Goal: Information Seeking & Learning: Check status

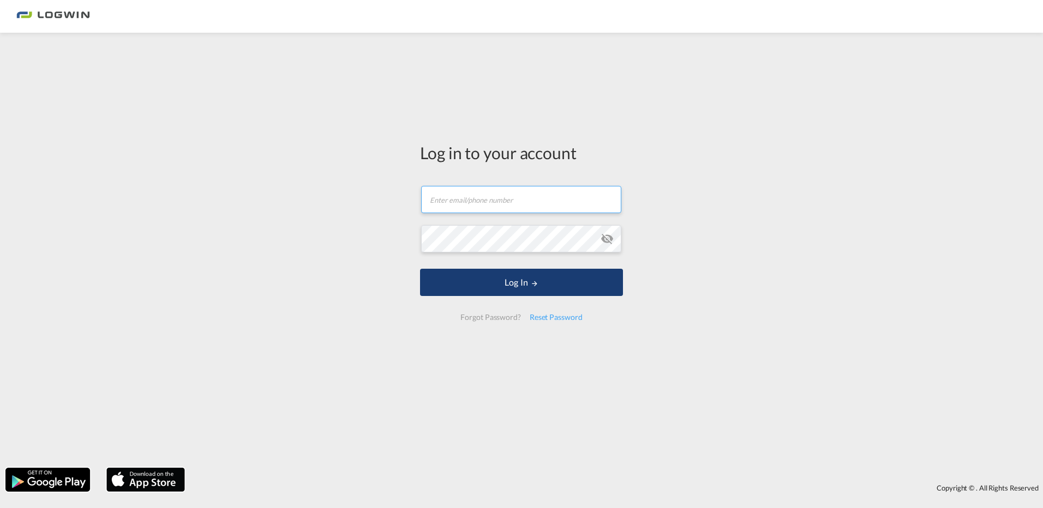
type input "nicole.boy@logwin-logistics.com"
click at [479, 284] on button "Log In" at bounding box center [521, 282] width 203 height 27
